Goal: Find specific page/section

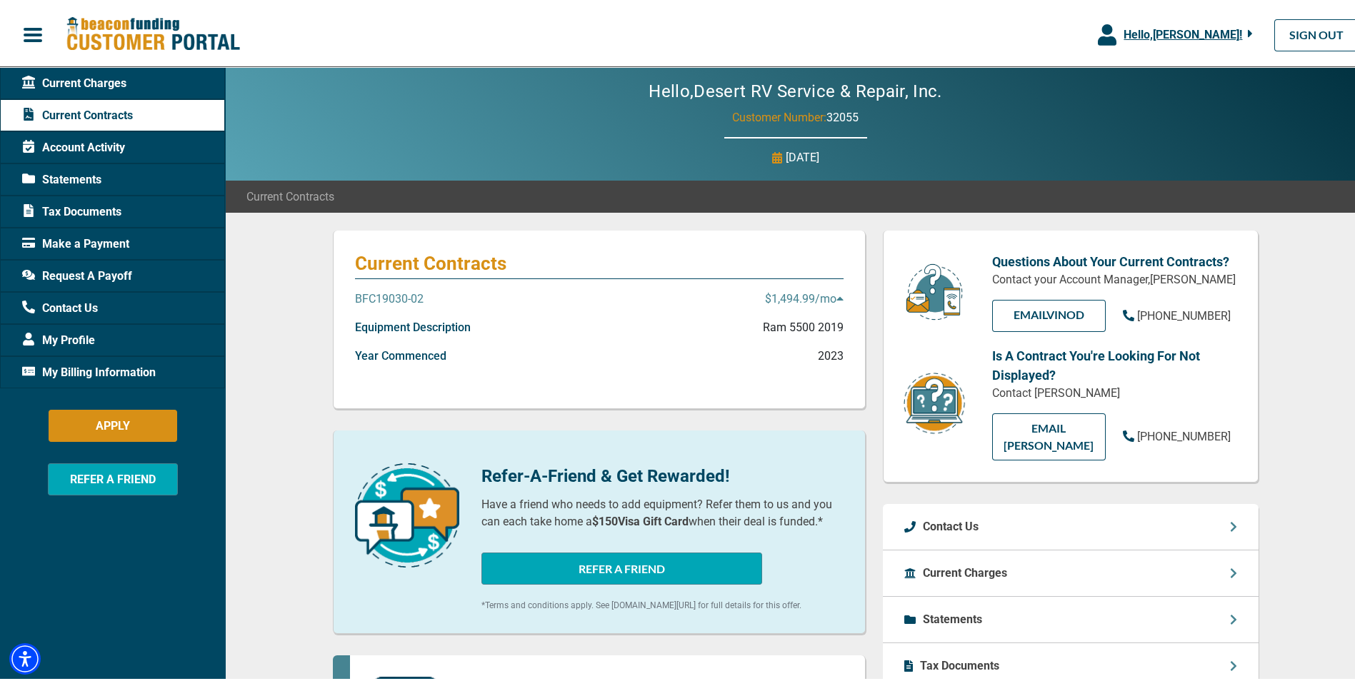
click at [106, 146] on span "Account Activity" at bounding box center [73, 144] width 103 height 17
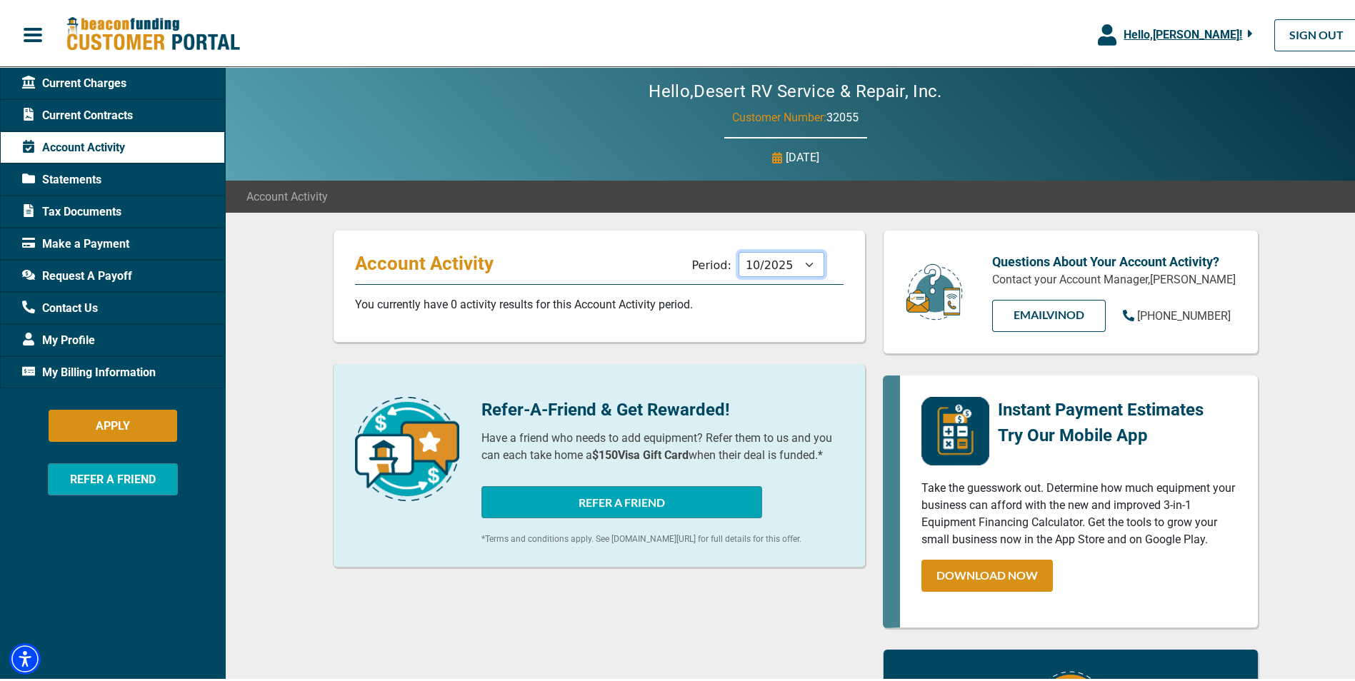
click at [795, 262] on select "11/2025 10/2025 09/2025 08/2025 07/2025 06/2025 05/2025 04/2025 03/2025 02/2025…" at bounding box center [781, 261] width 86 height 25
click at [738, 249] on select "11/2025 10/2025 09/2025 08/2025 07/2025 06/2025 05/2025 04/2025 03/2025 02/2025…" at bounding box center [781, 261] width 86 height 25
click at [104, 206] on span "Tax Documents" at bounding box center [71, 209] width 99 height 17
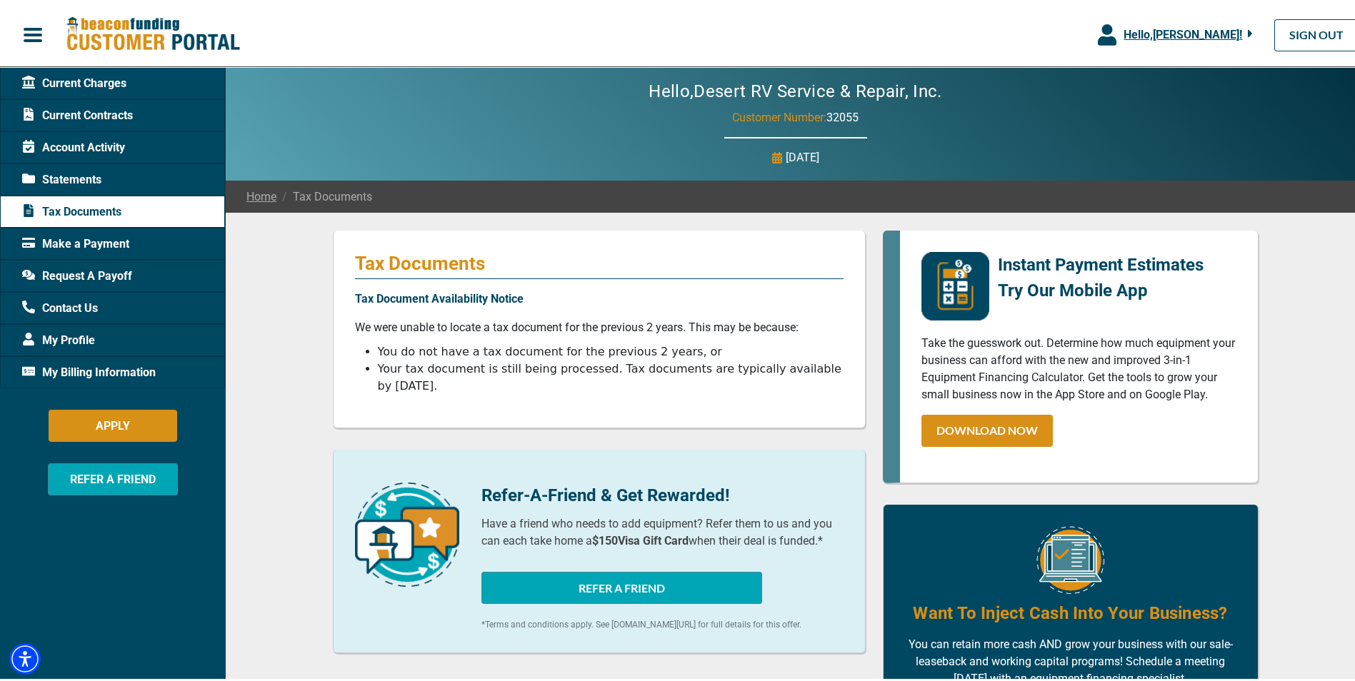
click at [106, 81] on span "Current Charges" at bounding box center [74, 80] width 104 height 17
